Goal: Task Accomplishment & Management: Complete application form

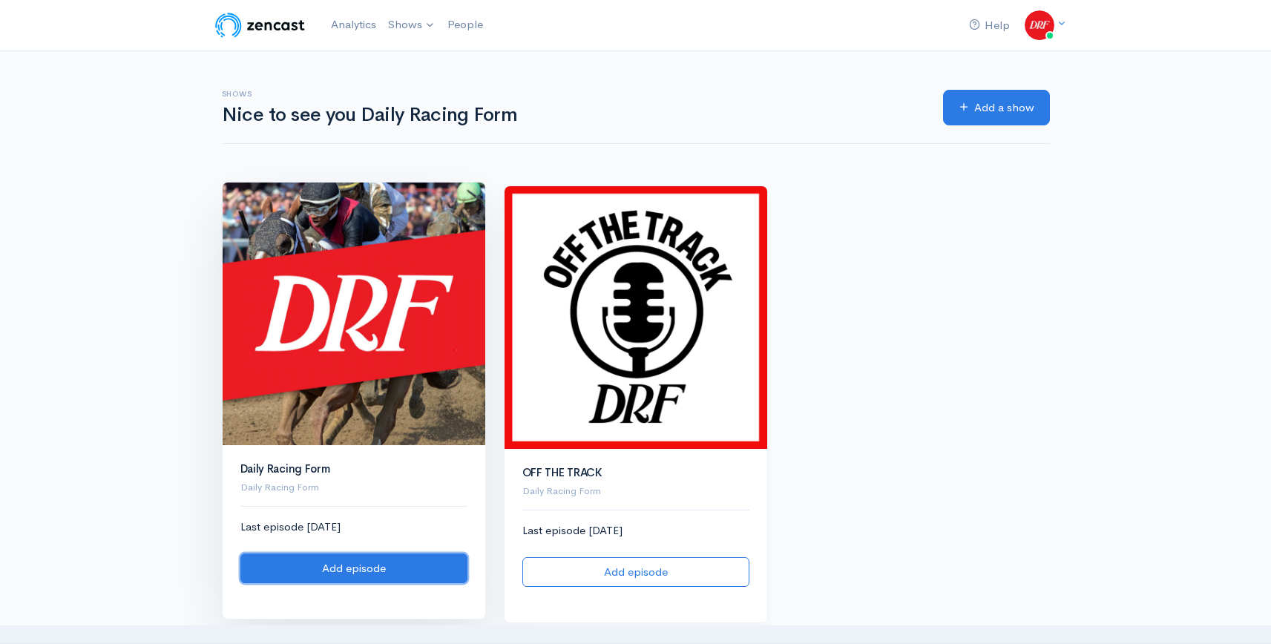
click at [352, 571] on link "Add episode" at bounding box center [353, 569] width 227 height 30
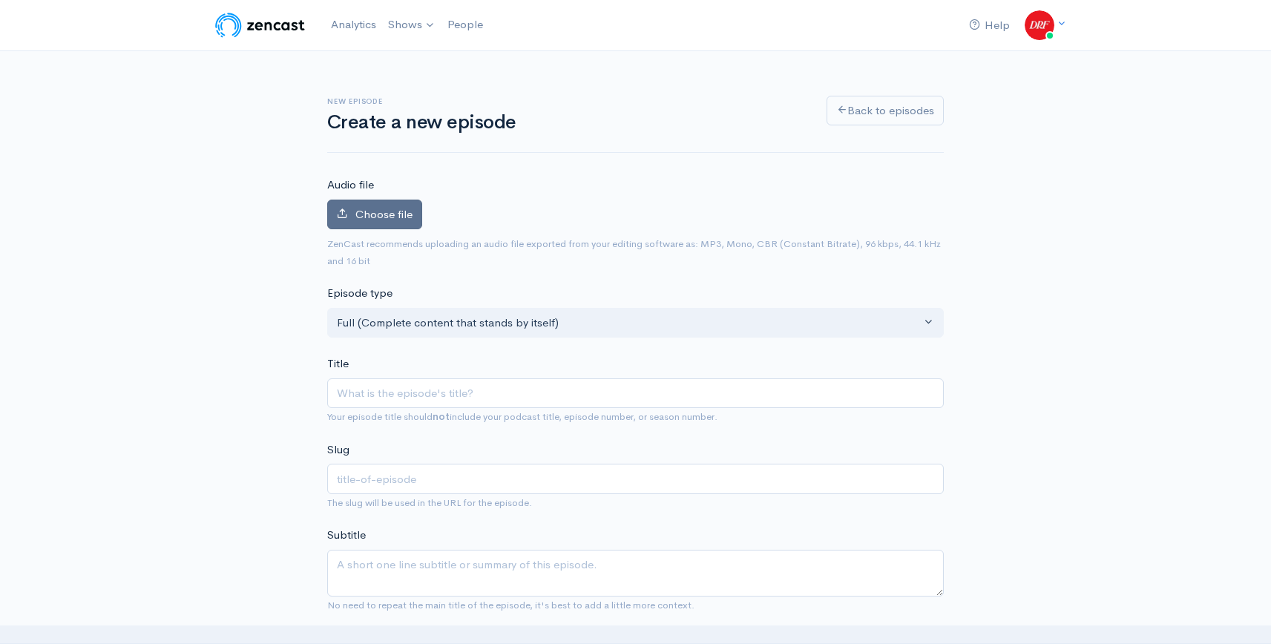
click at [401, 212] on span "Choose file" at bounding box center [383, 214] width 57 height 14
click at [0, 0] on input "Choose file" at bounding box center [0, 0] width 0 height 0
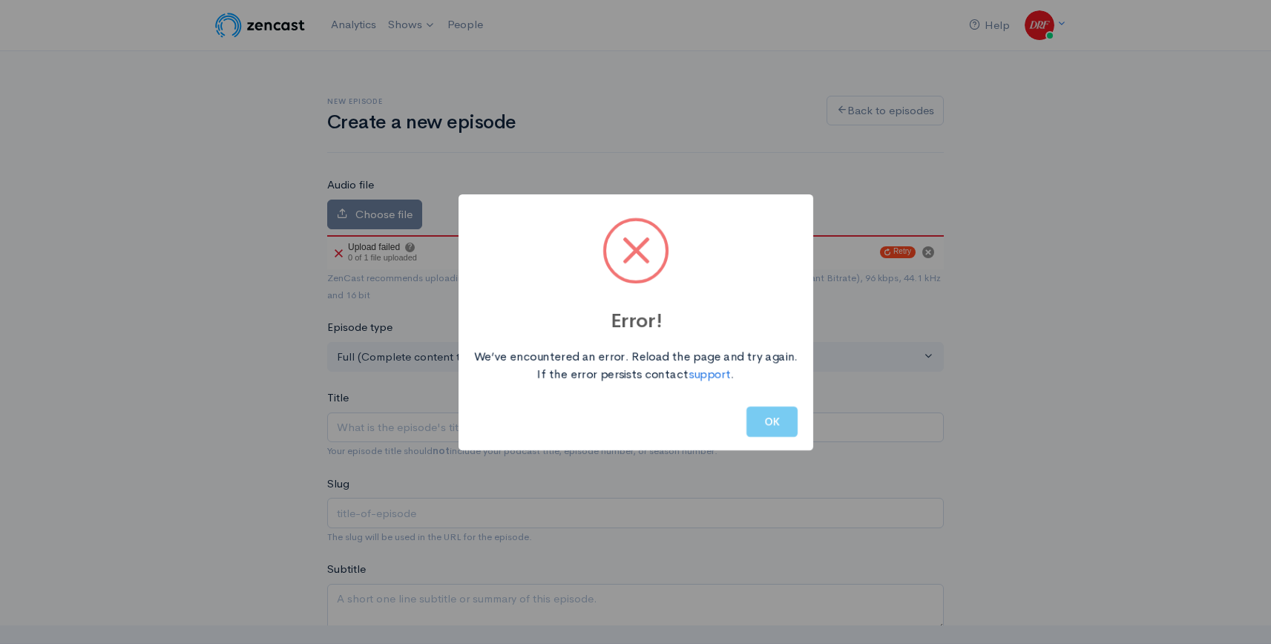
click at [749, 423] on button "OK" at bounding box center [771, 422] width 51 height 30
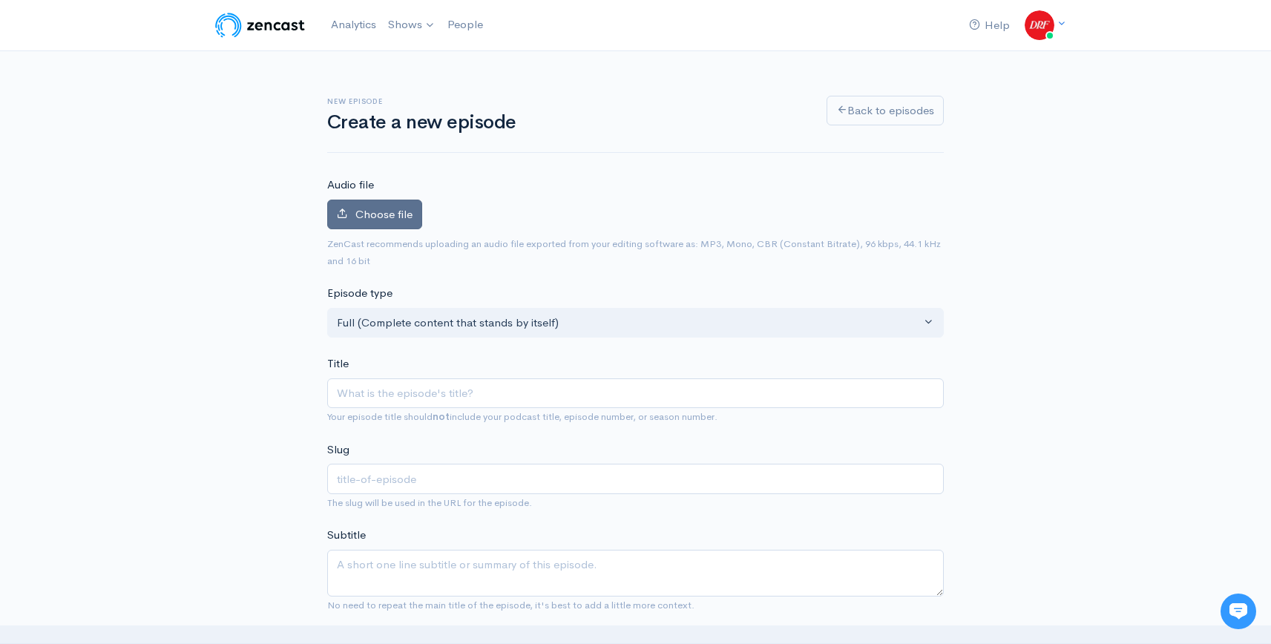
click at [377, 214] on span "Choose file" at bounding box center [383, 214] width 57 height 14
click at [0, 0] on input "Choose file" at bounding box center [0, 0] width 0 height 0
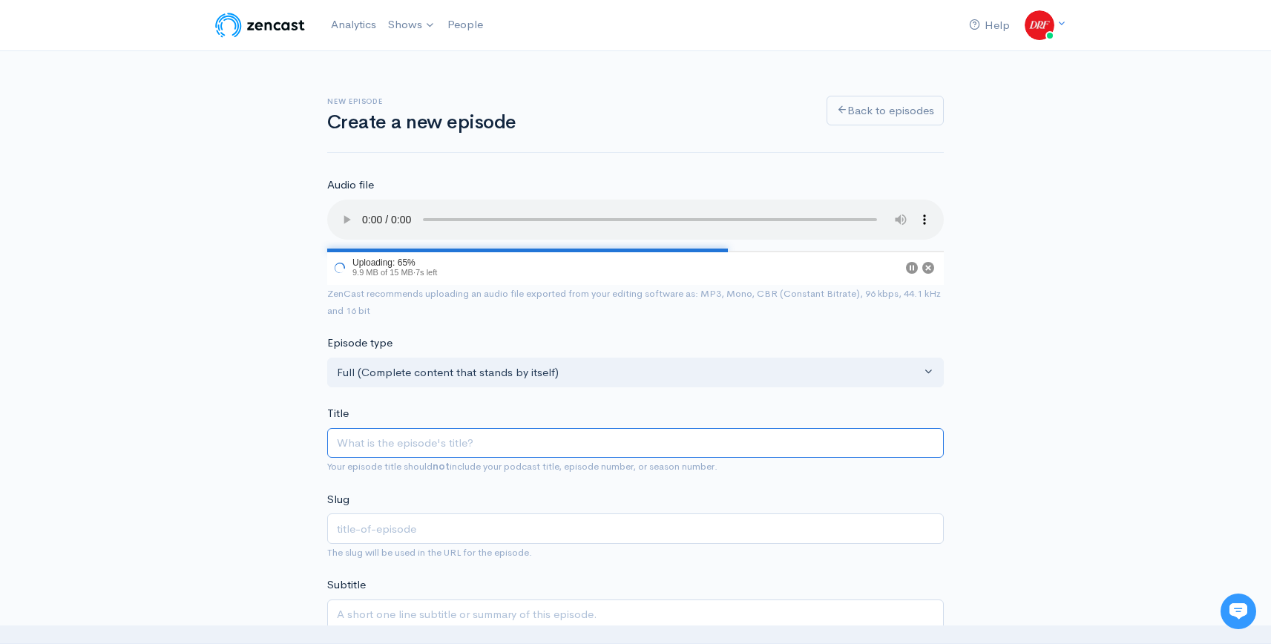
click at [413, 431] on input "Title" at bounding box center [635, 443] width 617 height 30
paste input "Grade 1 Woodbine Mile | DRF Saturday ROTD | September 13, 2025"
type input "Grade 1 Woodbine Mile | DRF Saturday ROTD | September 13, 2025"
type input "grade-1-woodbine-mile-drf-saturday-rotd-september-13-2025"
click at [569, 446] on input "Grade 1 Woodbine Mile | DRF Saturday ROTD | September 13, 2025" at bounding box center [635, 443] width 617 height 30
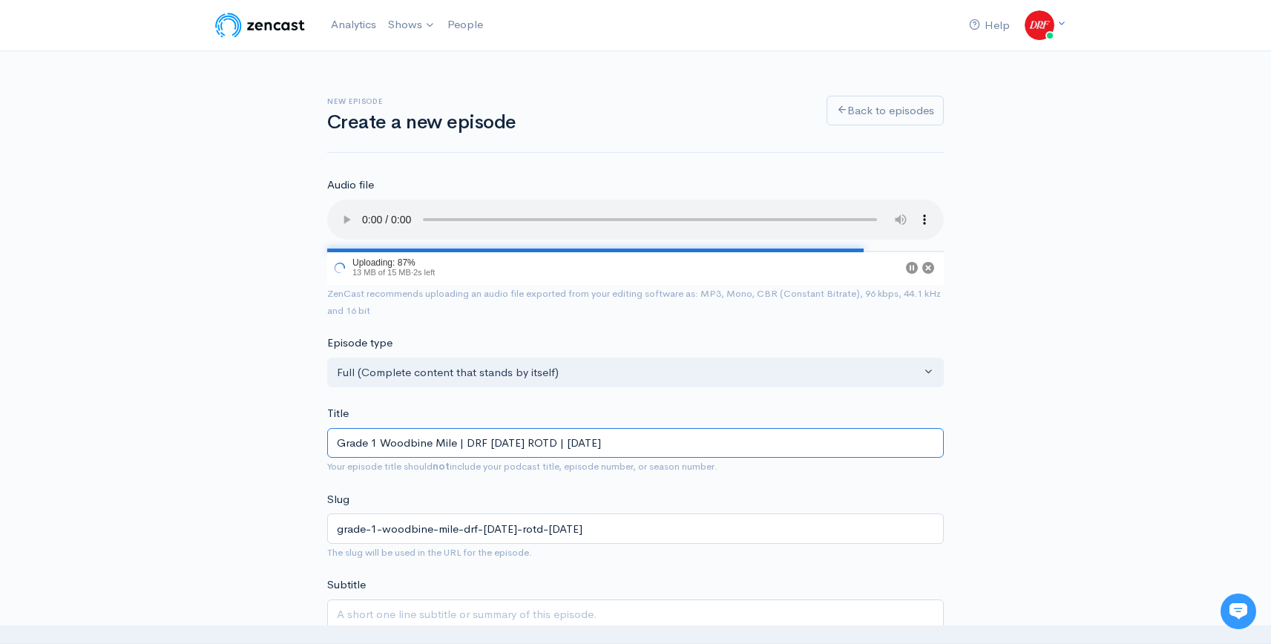
type input "Grade 1 Woodbine Mile | DRF Saturday ROTD L| September 13, 2025"
type input "grade-1-woodbine-mile-drf-saturday-rotd-l-september-13-2025"
type input "Grade 1 Woodbine Mile | DRF Saturday ROTD Li| September 13, 2025"
type input "grade-1-woodbine-mile-drf-saturday-rotd-li-september-13-2025"
type input "Grade 1 Woodbine Mile | DRF Saturday ROTD Lis| September 13, 2025"
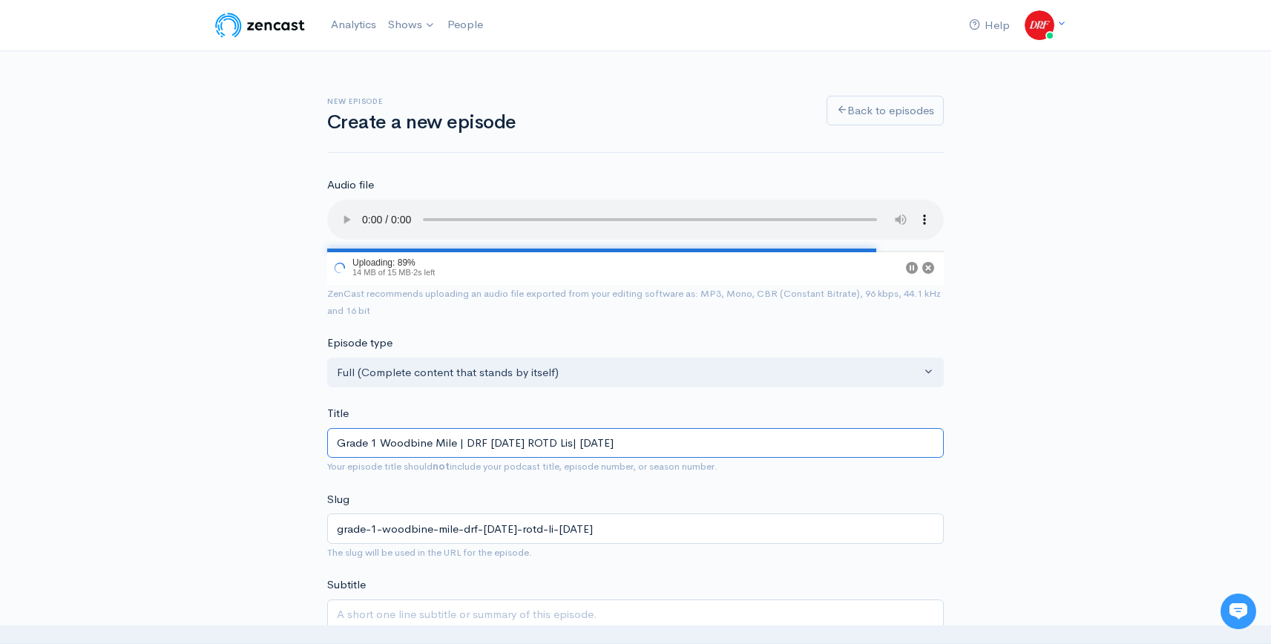
type input "grade-1-woodbine-mile-drf-saturday-rotd-lis-september-13-2025"
type input "Grade 1 Woodbine Mile | DRF Saturday ROTD List| September 13, 2025"
type input "grade-1-woodbine-mile-drf-saturday-rotd-list-september-13-2025"
type input "Grade 1 Woodbine Mile | DRF Saturday ROTD Liste| September 13, 2025"
type input "grade-1-woodbine-mile-drf-saturday-rotd-liste-september-13-2025"
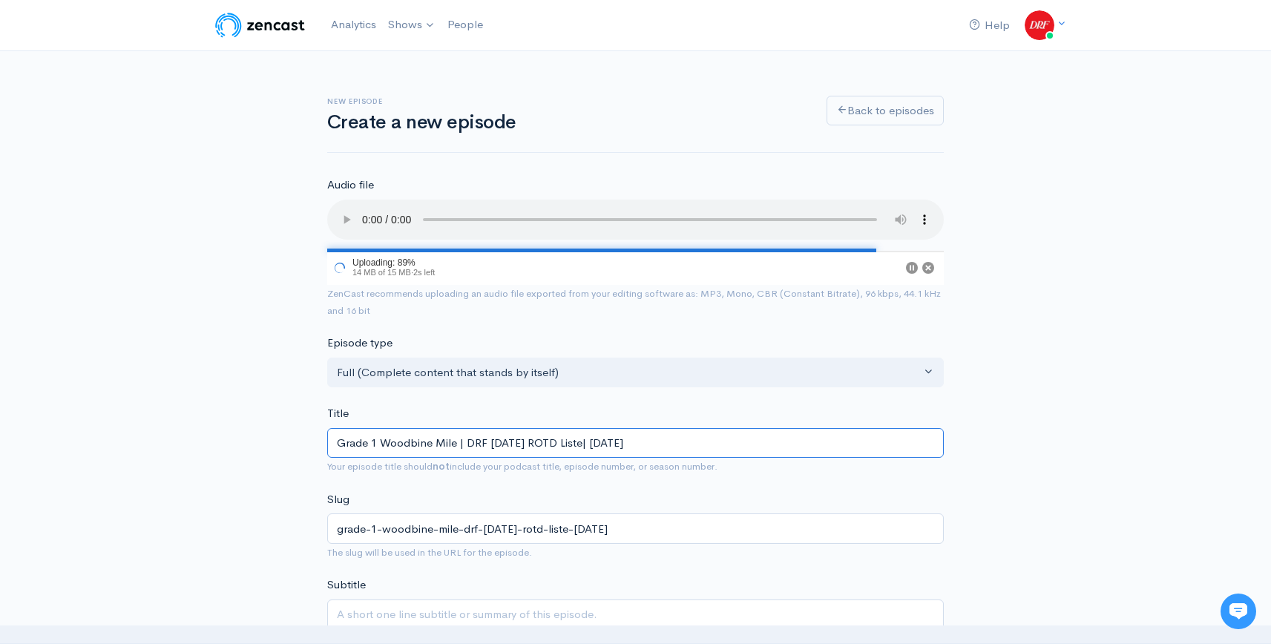
type input "Grade 1 Woodbine Mile | DRF Saturday ROTD Listen| September 13, 2025"
type input "grade-1-woodbine-mile-drf-saturday-rotd-listen-september-13-2025"
type input "Grade 1 Woodbine Mile | DRF Saturday ROTD Listeni| September 13, 2025"
type input "grade-1-woodbine-mile-drf-saturday-rotd-listeni-september-13-2025"
type input "Grade 1 Woodbine Mile | DRF Saturday ROTD Listenin| September 13, 2025"
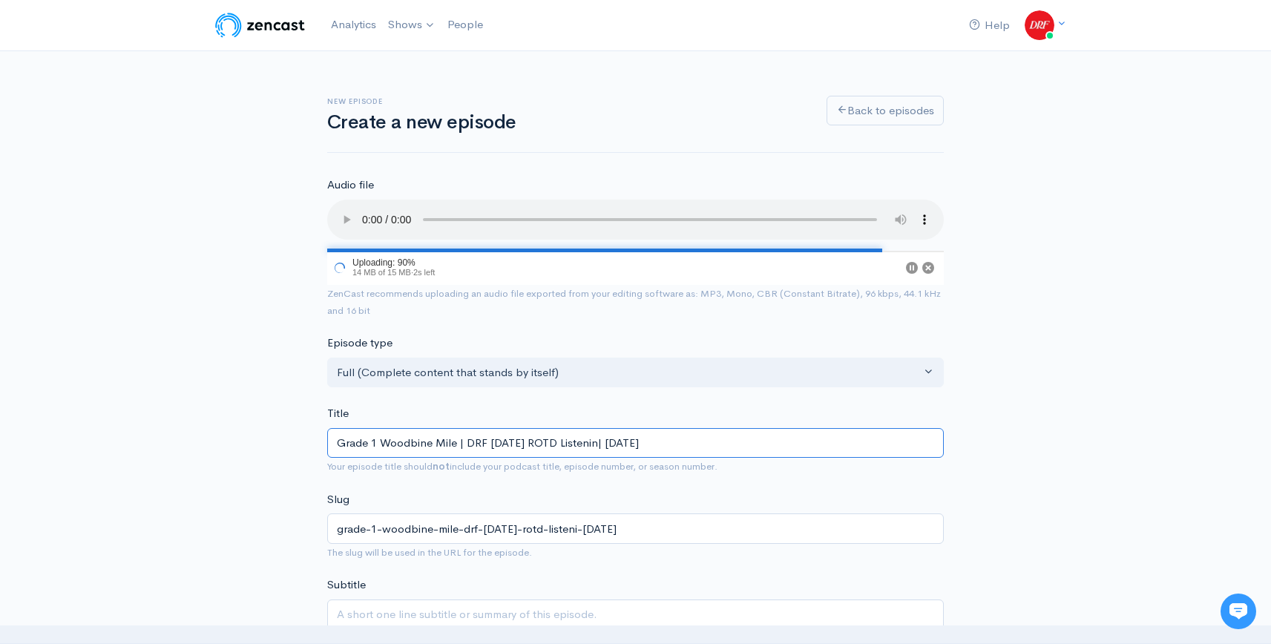
type input "grade-1-woodbine-mile-drf-saturday-rotd-listenin-september-13-2025"
type input "Grade 1 Woodbine Mile | DRF Saturday ROTD Listening| September 13, 2025"
type input "grade-1-woodbine-mile-drf-saturday-rotd-listening-september-13-2025"
type input "Grade 1 Woodbine Mile | DRF Saturday ROTD Listening E| September 13, 2025"
type input "grade-1-woodbine-mile-drf-saturday-rotd-listening-e-september-13-2025"
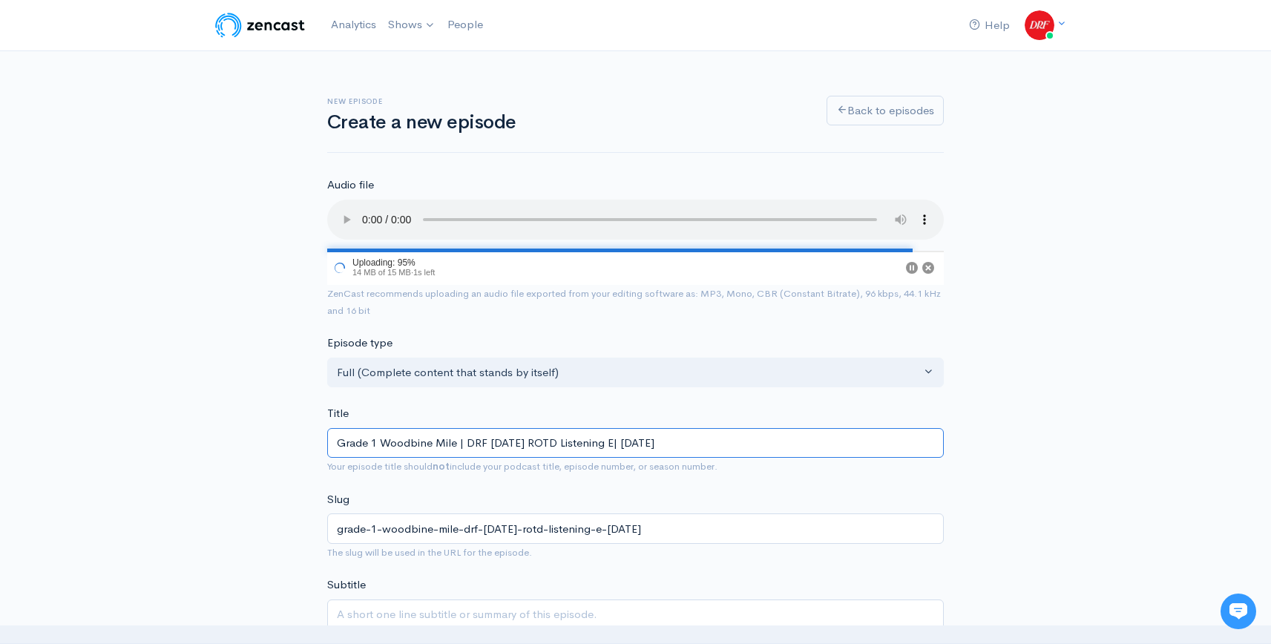
type input "Grade 1 Woodbine Mile | DRF Saturday ROTD Listening Ed| September 13, 2025"
type input "grade-1-woodbine-mile-drf-saturday-rotd-listening-ed-september-13-2025"
type input "Grade 1 Woodbine Mile | DRF Saturday ROTD Listening Edi| September 13, 2025"
type input "grade-1-woodbine-mile-drf-saturday-rotd-listening-edi-september-13-2025"
type input "Grade 1 Woodbine Mile | DRF Saturday ROTD Listening Edit| September 13, 2025"
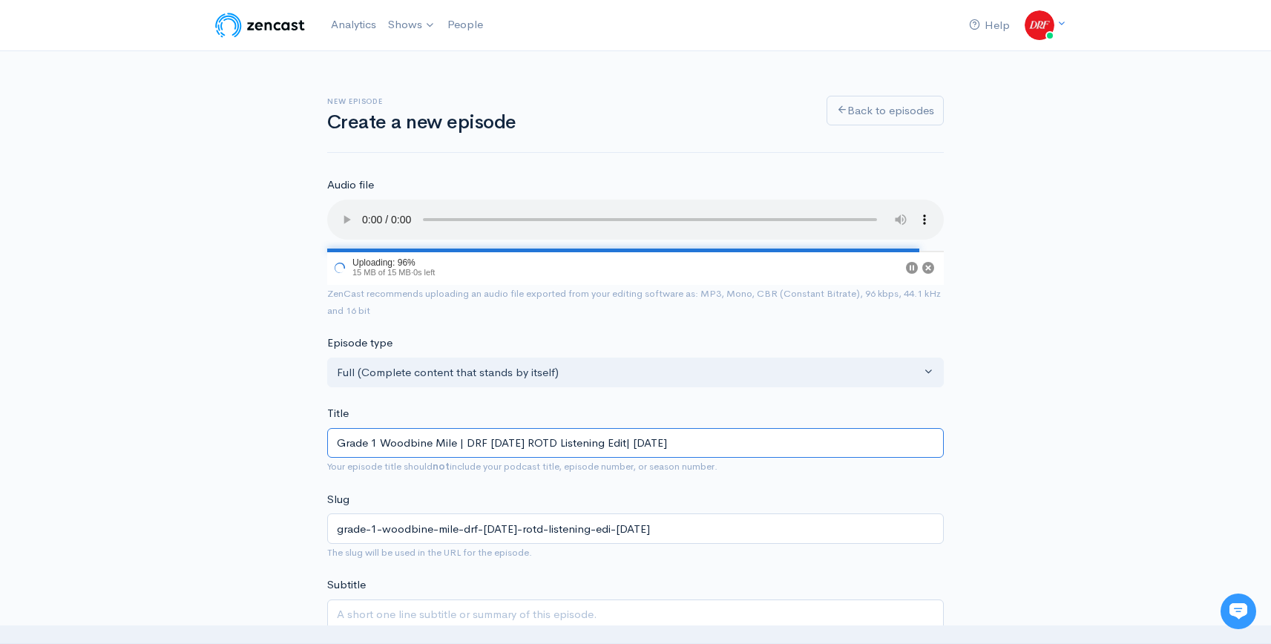
type input "grade-1-woodbine-mile-drf-saturday-rotd-listening-edit-september-13-2025"
type input "Grade 1 Woodbine Mile | DRF Saturday ROTD Listening Editi| September 13, 2025"
type input "grade-1-woodbine-mile-drf-saturday-rotd-listening-editi-september-13-2025"
type input "Grade 1 Woodbine Mile | DRF Saturday ROTD Listening Editio| September 13, 2025"
type input "grade-1-woodbine-mile-drf-saturday-rotd-listening-editio-september-13-2025"
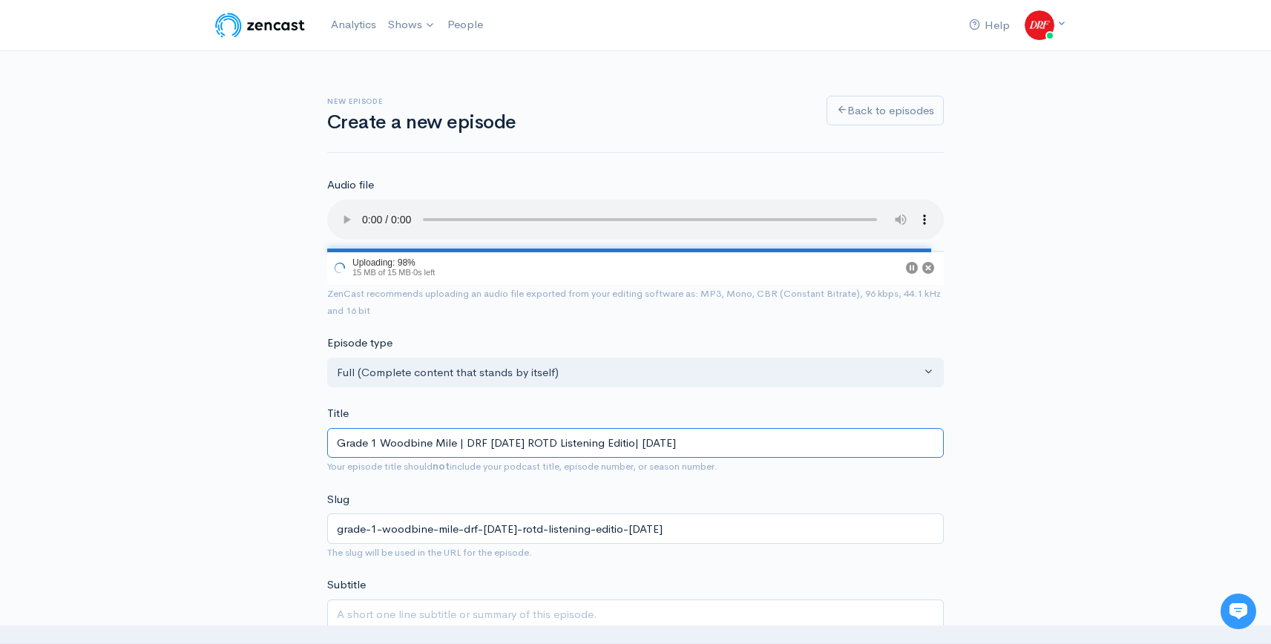
type input "Grade 1 Woodbine Mile | DRF Saturday ROTD Listening Edition| September 13, 2025"
type input "grade-1-woodbine-mile-drf-saturday-rotd-listening-edition-september-13-2025"
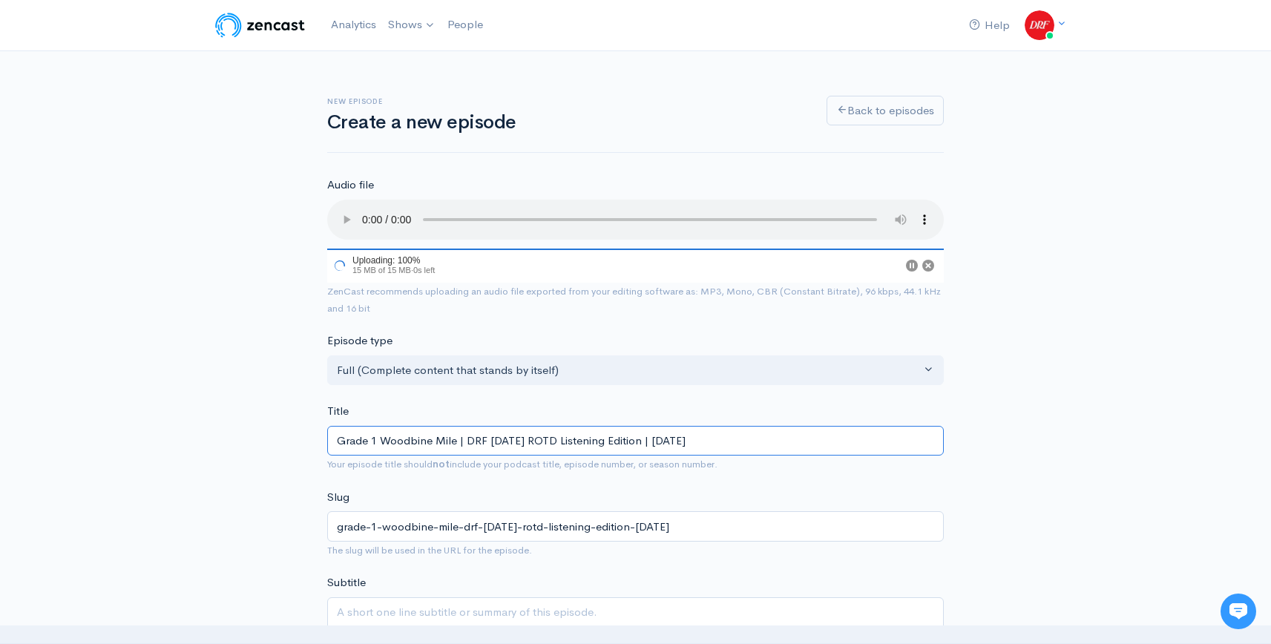
type input "Grade 1 Woodbine Mile | DRF [DATE] ROTD Listening Edition | [DATE]"
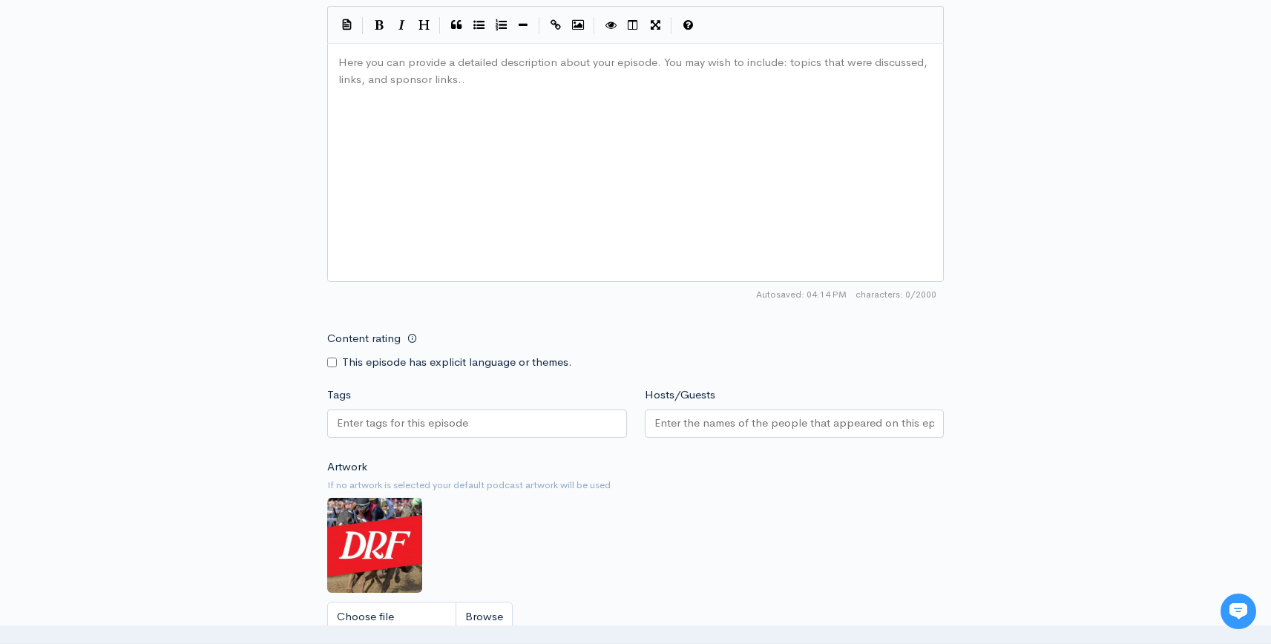
scroll to position [5, 0]
click at [544, 163] on div "Here you can provide a detailed description about your episode. You may wish to…" at bounding box center [653, 181] width 637 height 260
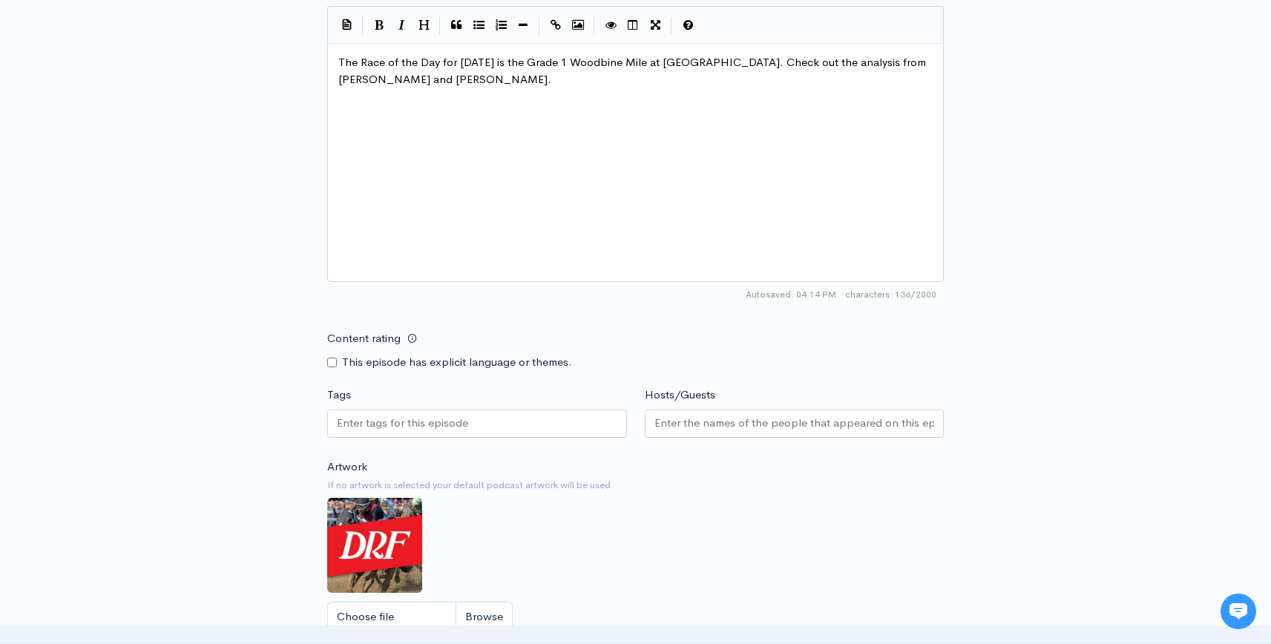
click at [598, 165] on div "xxxxxxxxxx The Race of the Day for Saturday is the Grade 1 Woodbine Mile at Woo…" at bounding box center [653, 181] width 637 height 260
click at [1028, 214] on div "New episode Create a new episode Back to episodes Audio file Choose file Grade …" at bounding box center [636, 4] width 846 height 1549
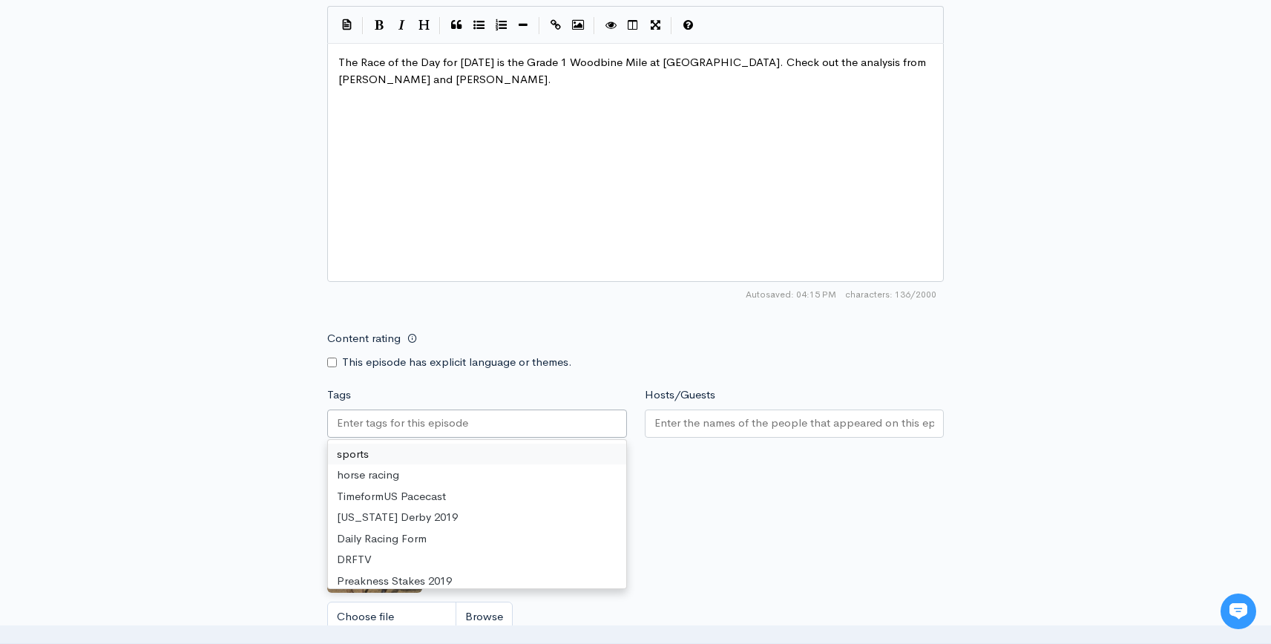
click at [435, 422] on input "Tags" at bounding box center [404, 423] width 134 height 17
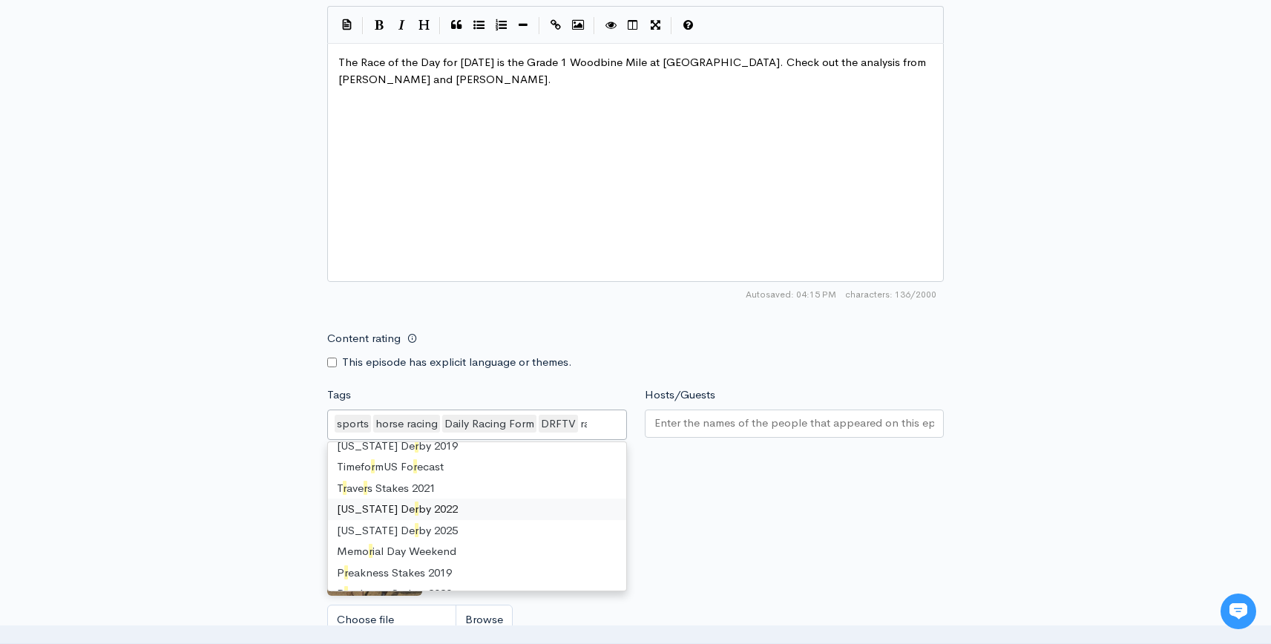
scroll to position [20, 0]
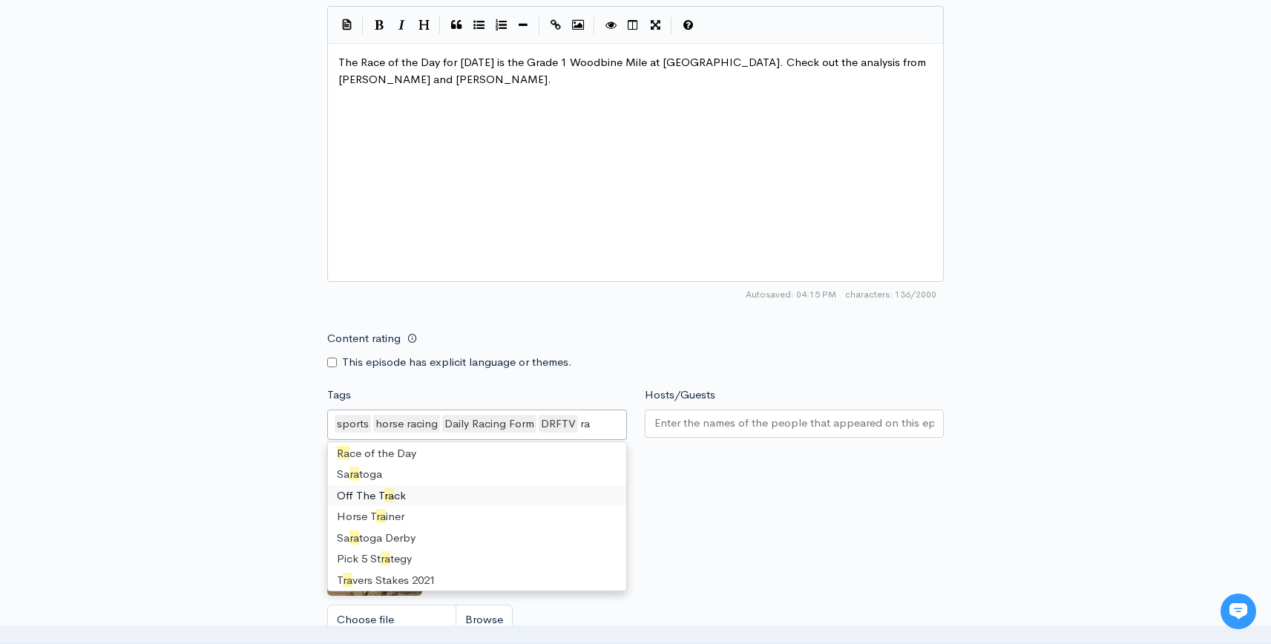
type input "rac"
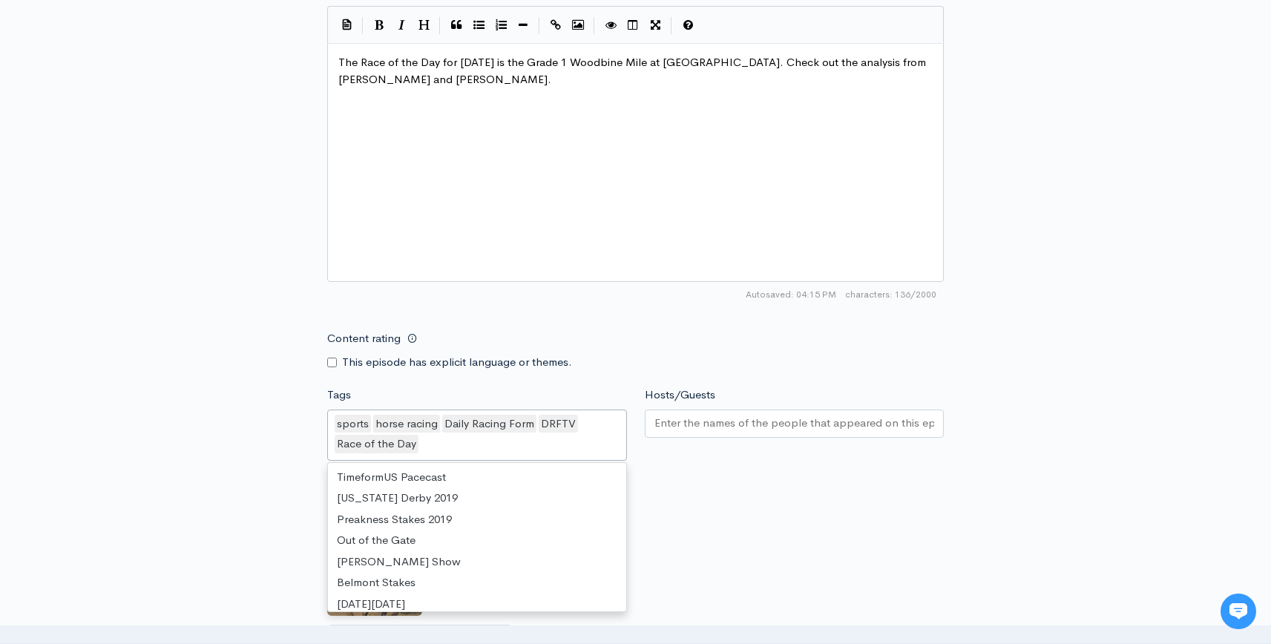
scroll to position [1301, 0]
click at [724, 433] on div at bounding box center [795, 424] width 300 height 28
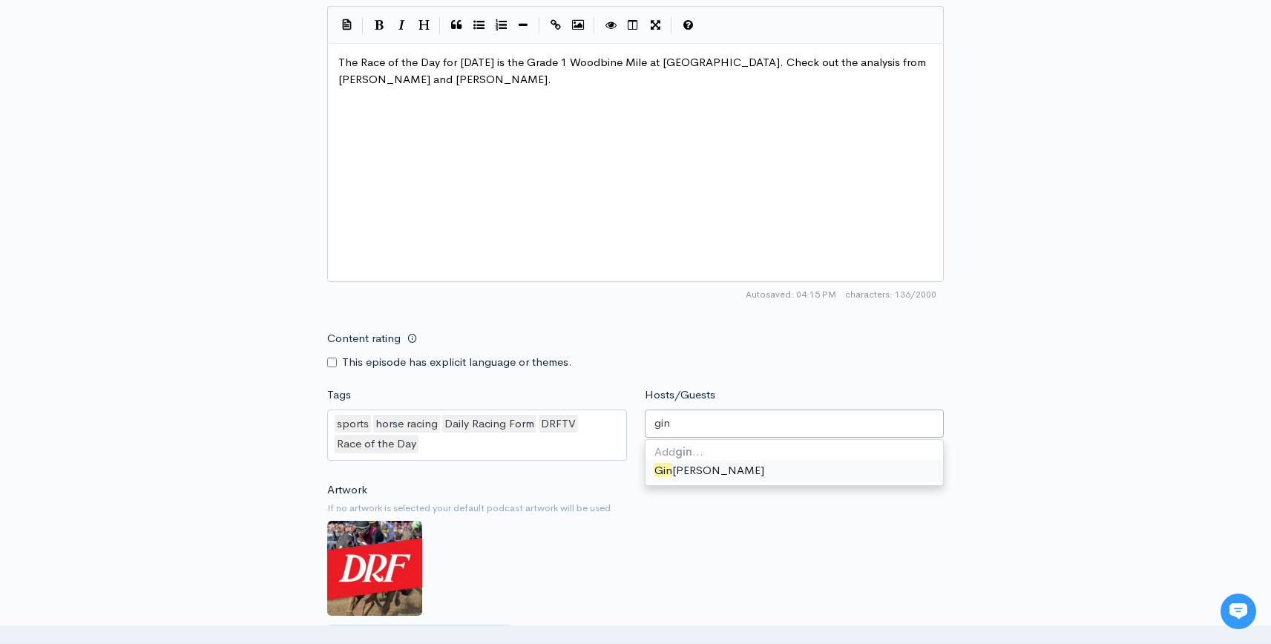
type input "gino"
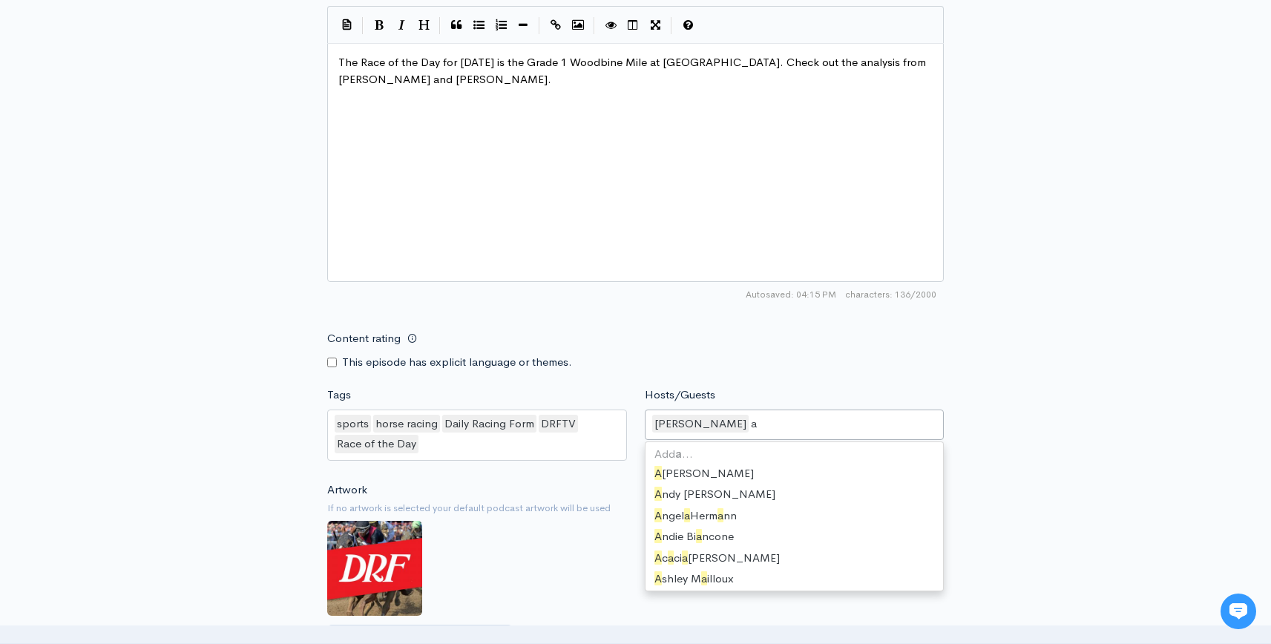
scroll to position [662, 0]
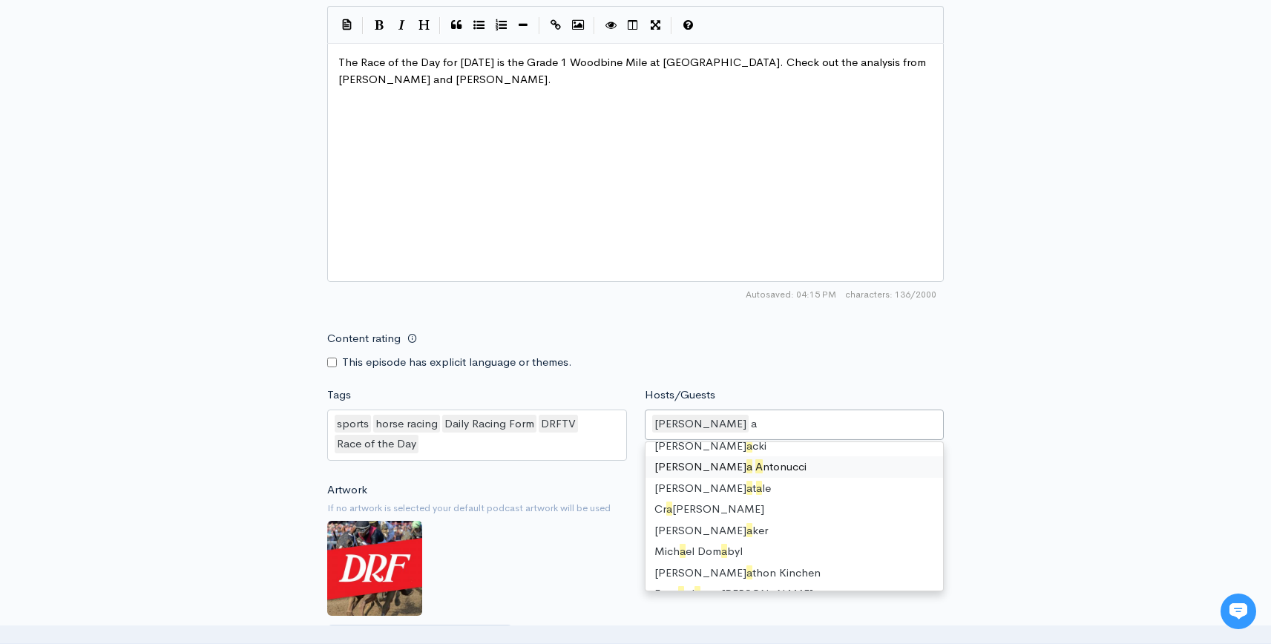
type input "as"
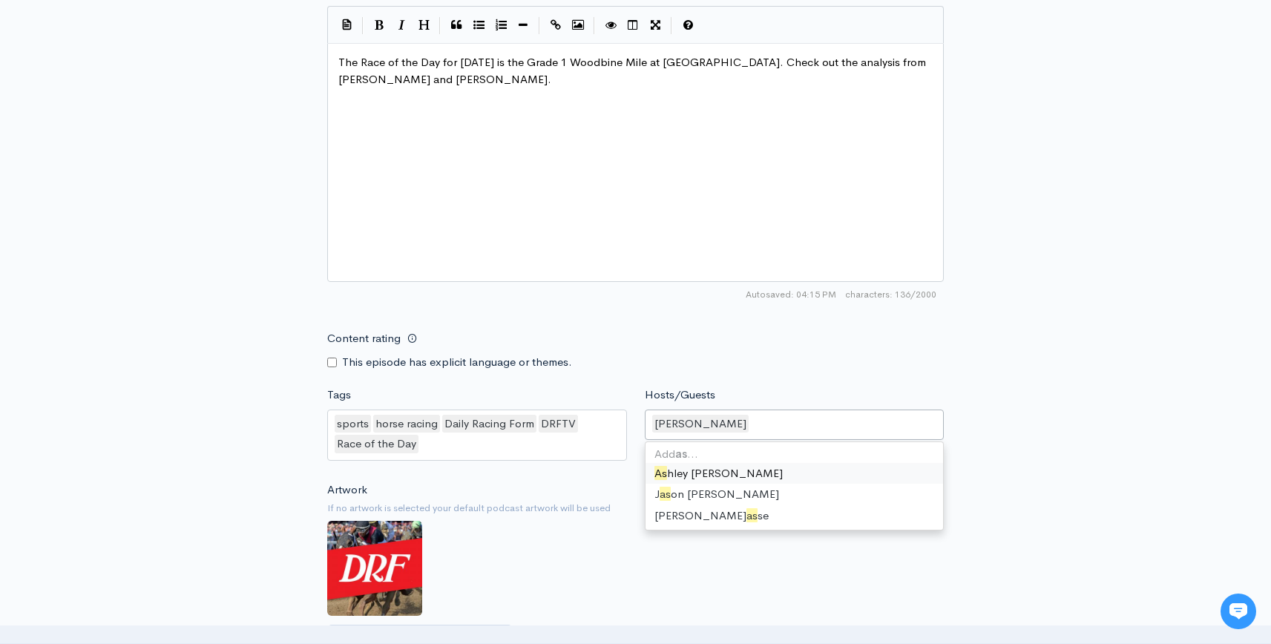
scroll to position [645, 0]
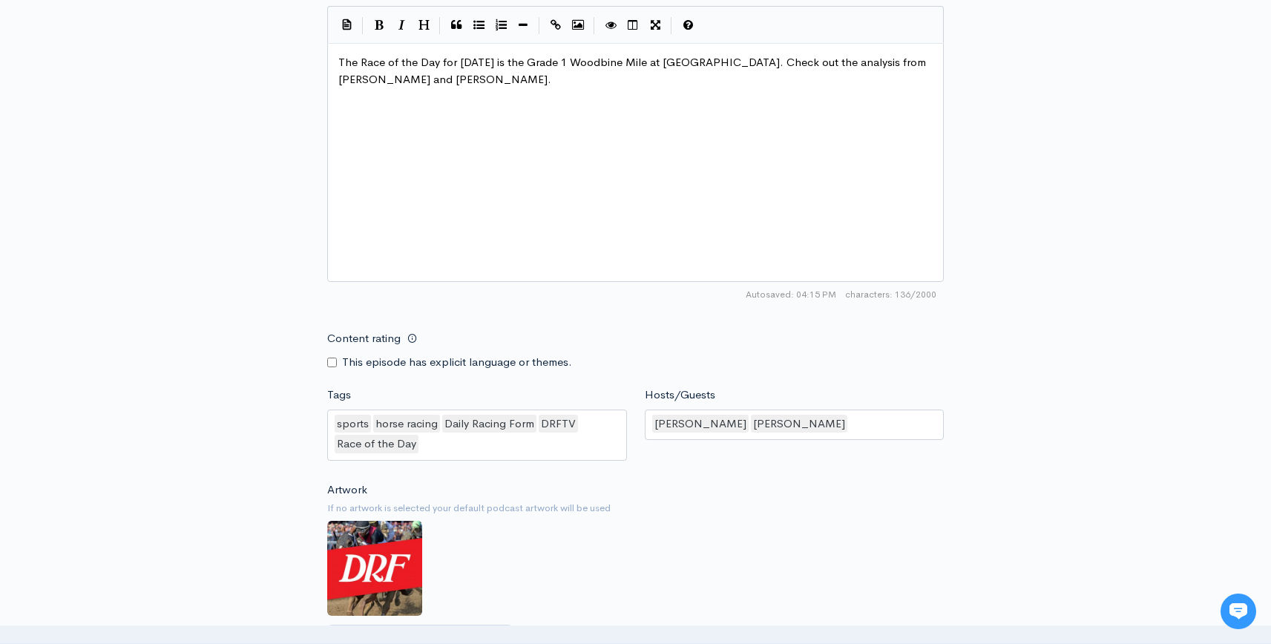
click at [1060, 487] on div "New episode Create a new episode Back to episodes Audio file Choose file Grade …" at bounding box center [635, 16] width 1271 height 1572
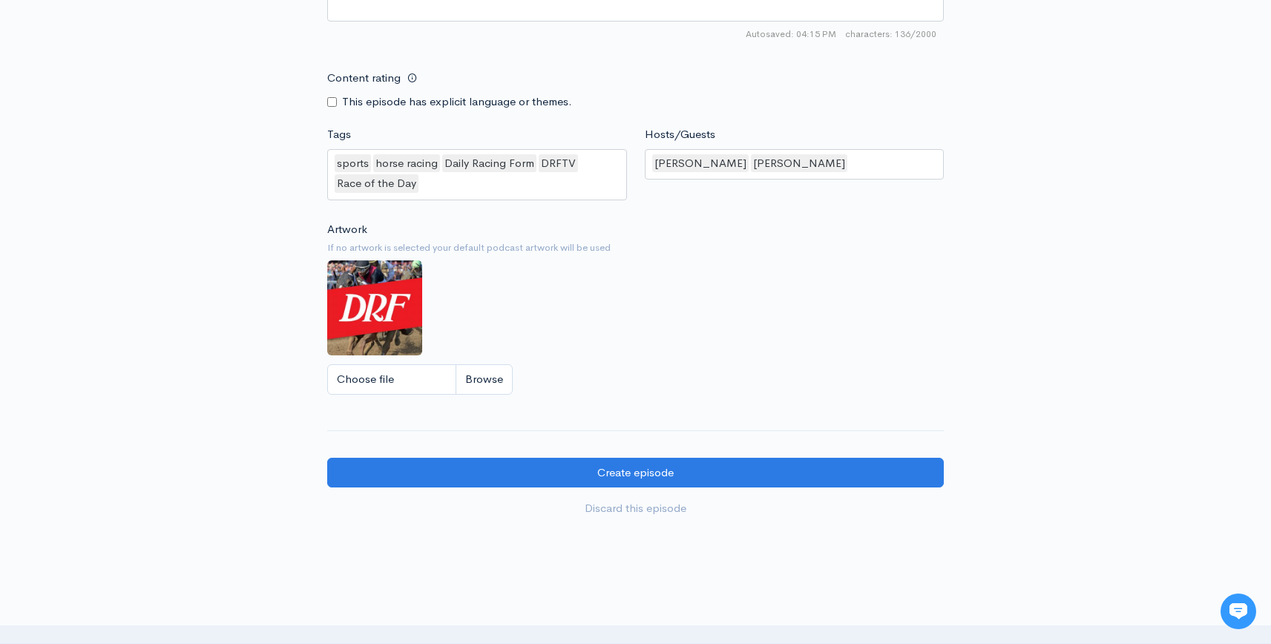
scroll to position [1172, 0]
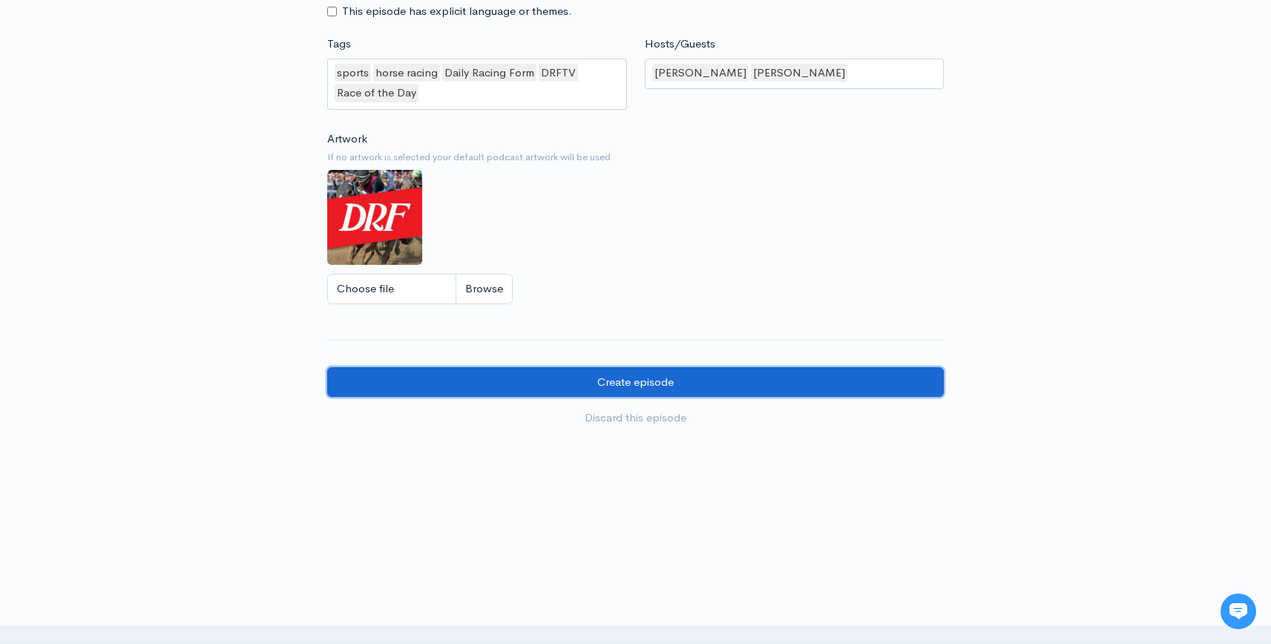
click at [778, 387] on input "Create episode" at bounding box center [635, 382] width 617 height 30
